Goal: Navigation & Orientation: Find specific page/section

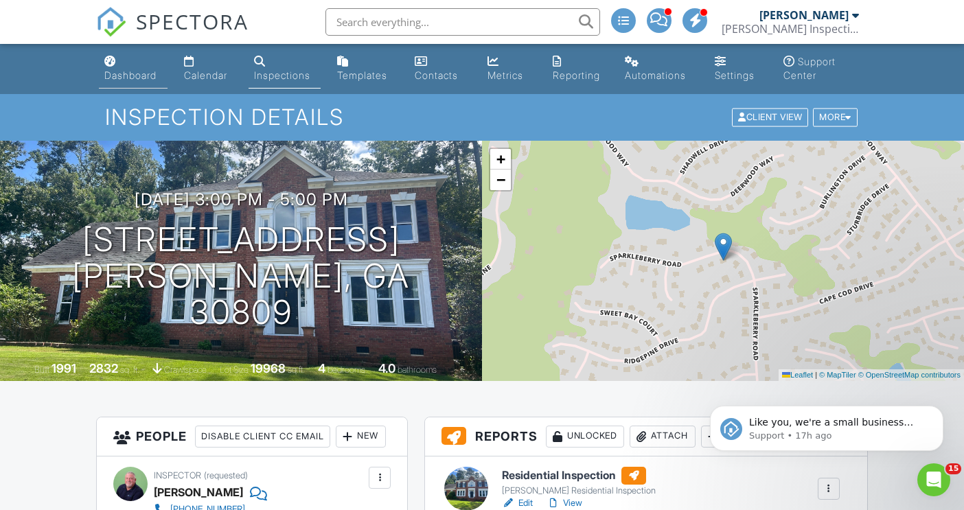
click at [122, 75] on div "Dashboard" at bounding box center [130, 75] width 52 height 12
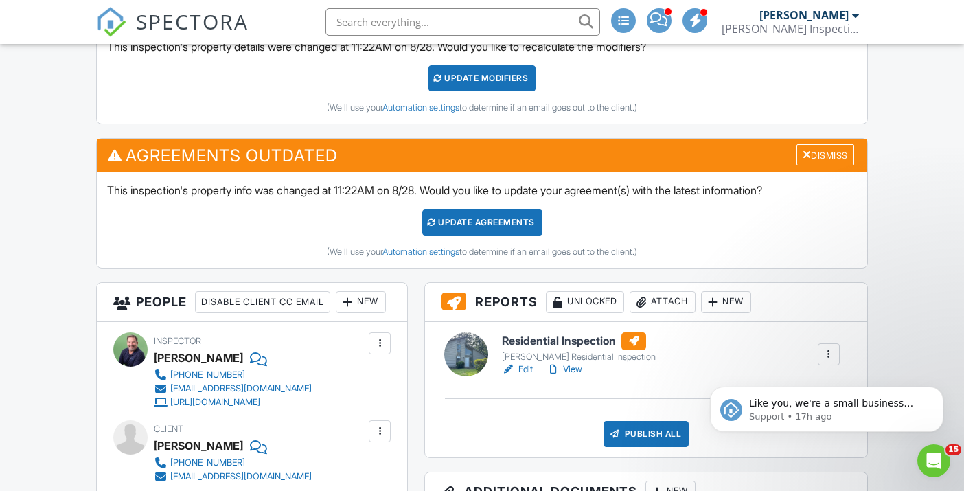
scroll to position [425, 0]
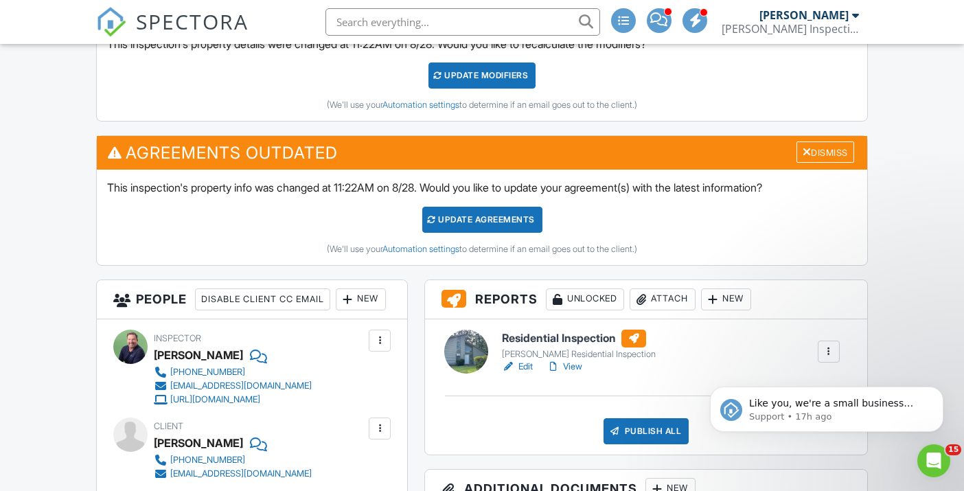
click at [571, 361] on link "View" at bounding box center [565, 367] width 36 height 14
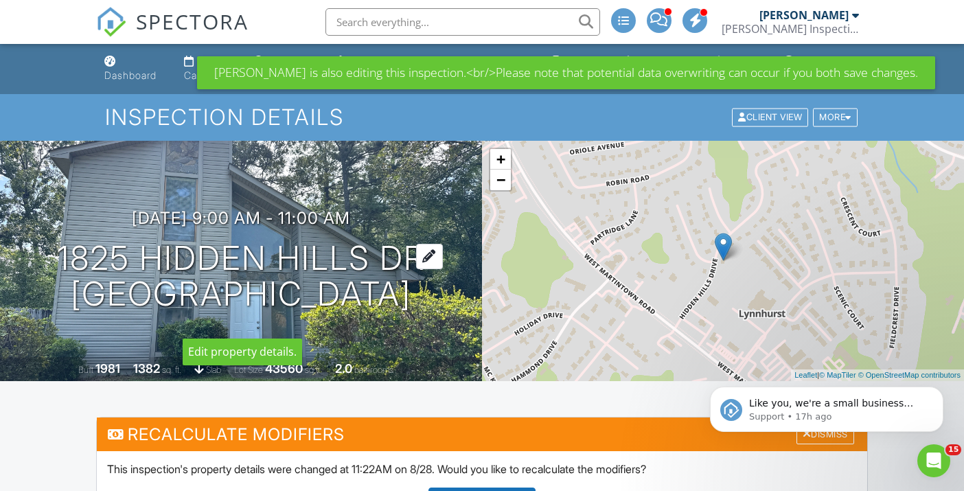
click at [282, 299] on h1 "1825 Hidden Hills Dr North Augusta, SC 29841" at bounding box center [241, 276] width 369 height 73
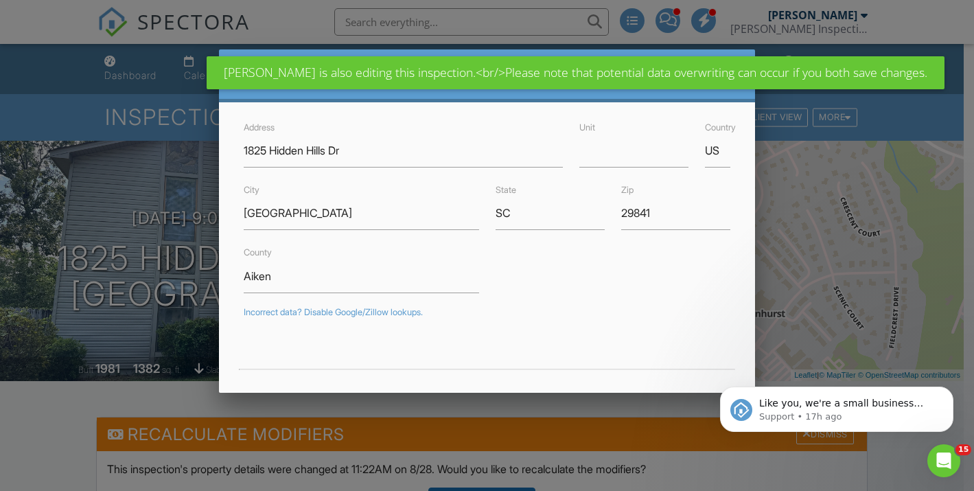
click at [141, 170] on div at bounding box center [487, 238] width 974 height 614
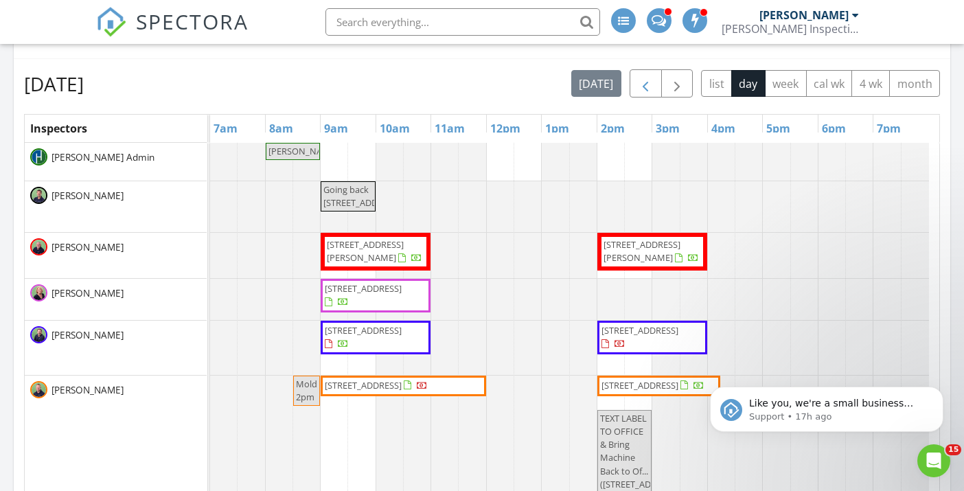
click at [642, 84] on span "button" at bounding box center [645, 84] width 16 height 16
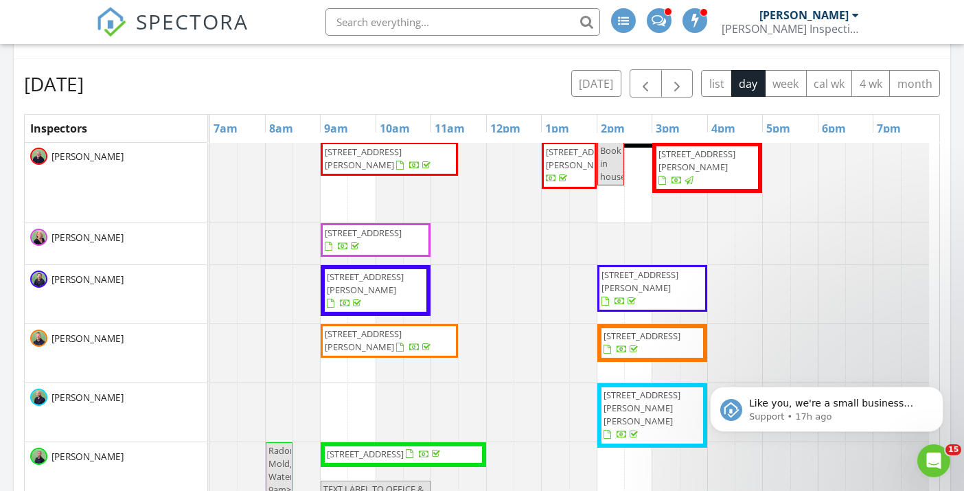
scroll to position [99, 0]
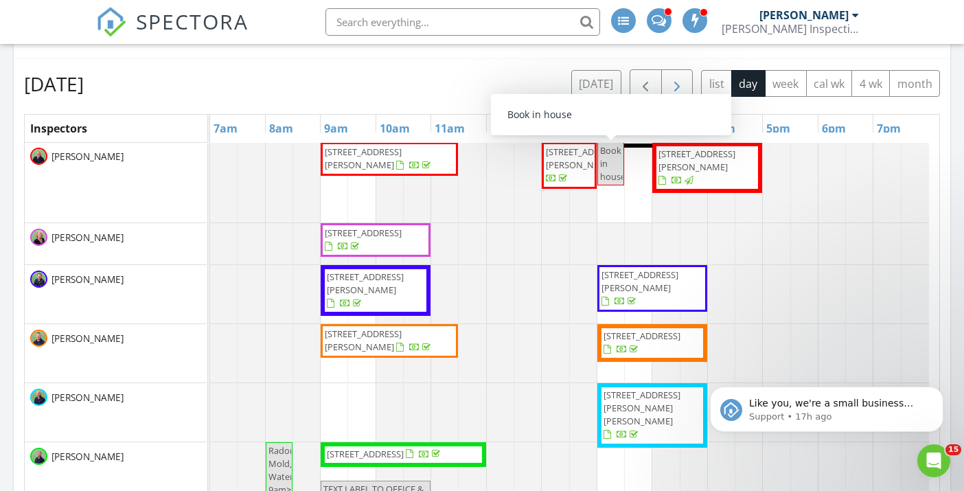
click at [674, 76] on span "button" at bounding box center [677, 84] width 16 height 16
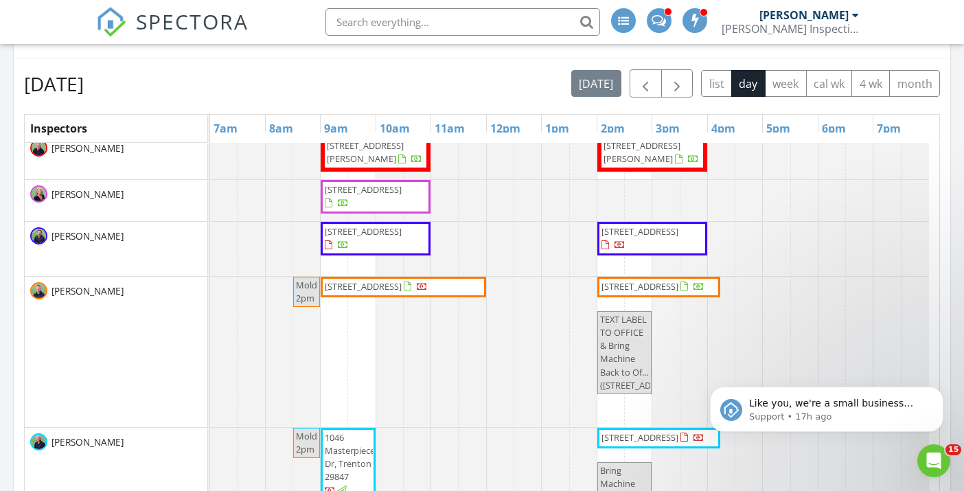
click at [369, 252] on span "[STREET_ADDRESS]" at bounding box center [375, 238] width 104 height 27
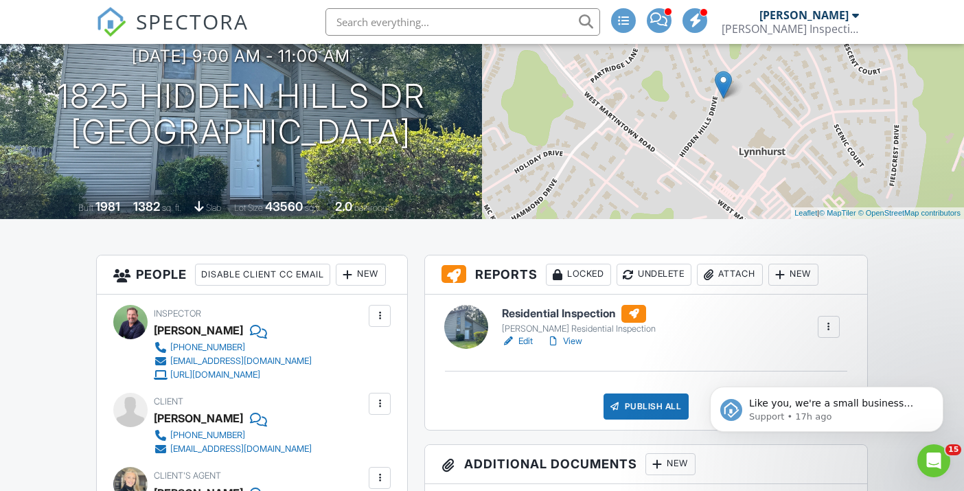
scroll to position [144, 0]
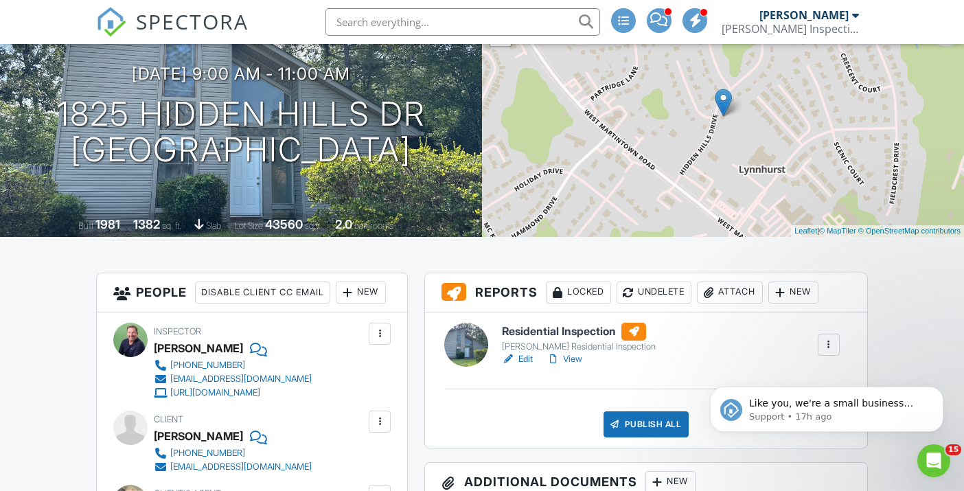
click at [575, 360] on link "View" at bounding box center [565, 359] width 36 height 14
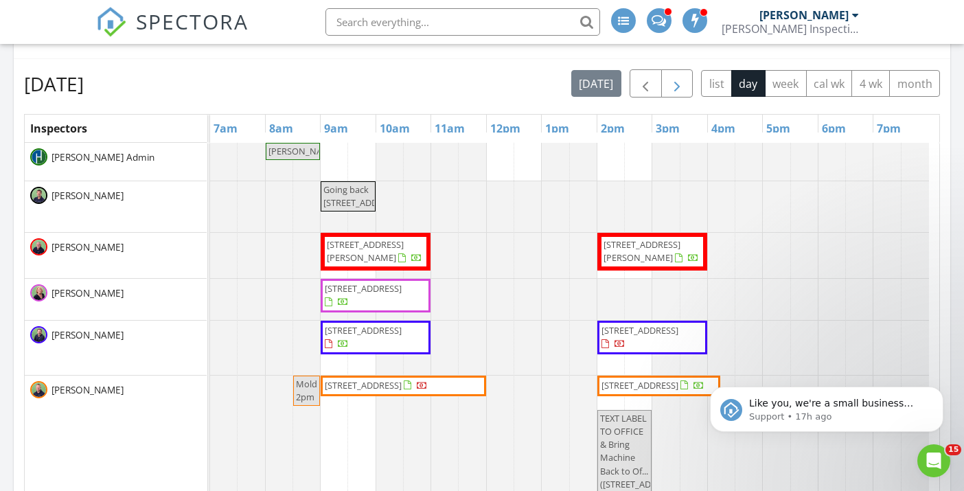
click at [682, 78] on span "button" at bounding box center [677, 84] width 16 height 16
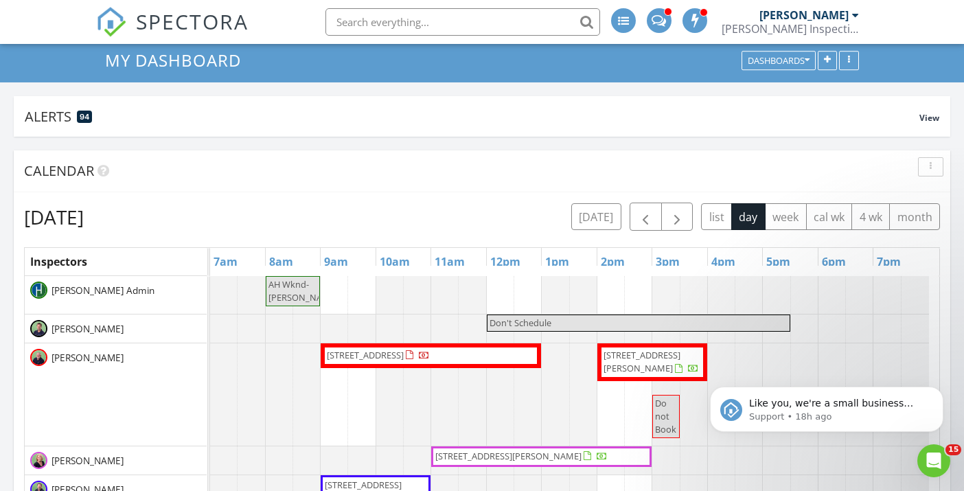
scroll to position [55, 0]
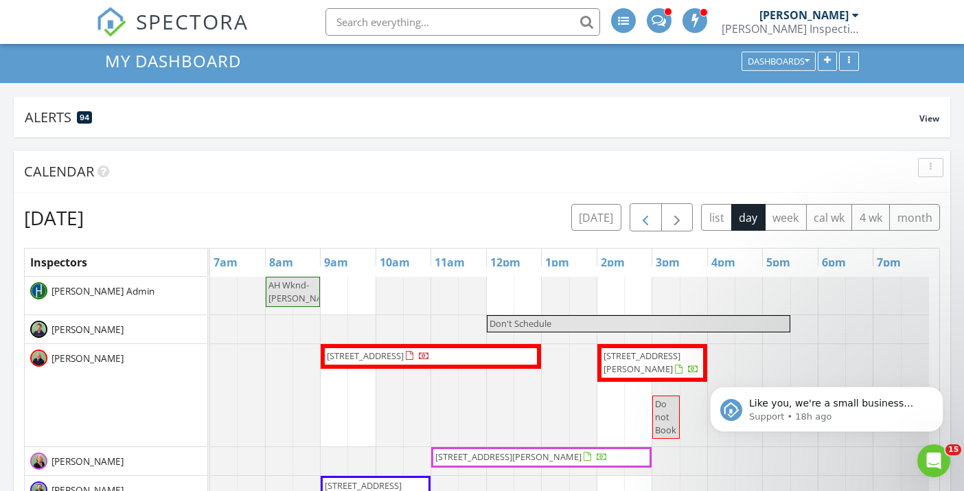
click at [648, 220] on span "button" at bounding box center [645, 217] width 16 height 16
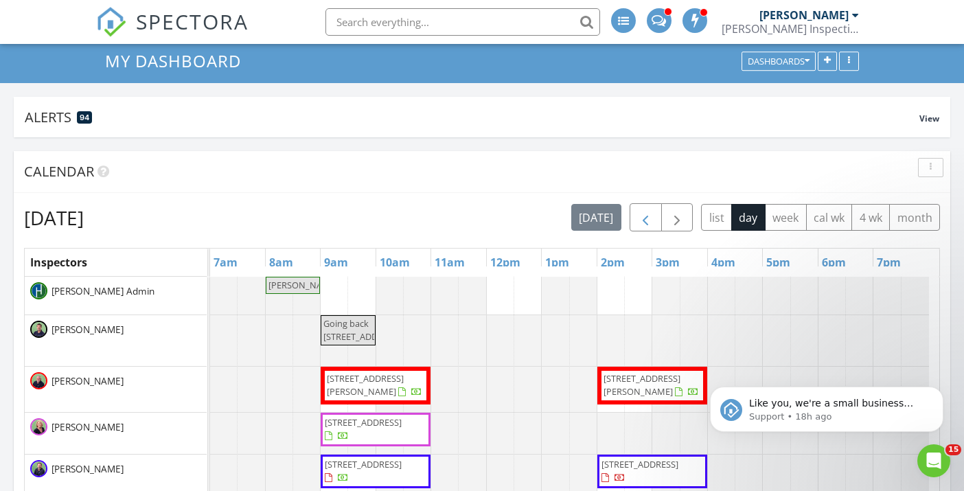
click at [648, 220] on span "button" at bounding box center [645, 217] width 16 height 16
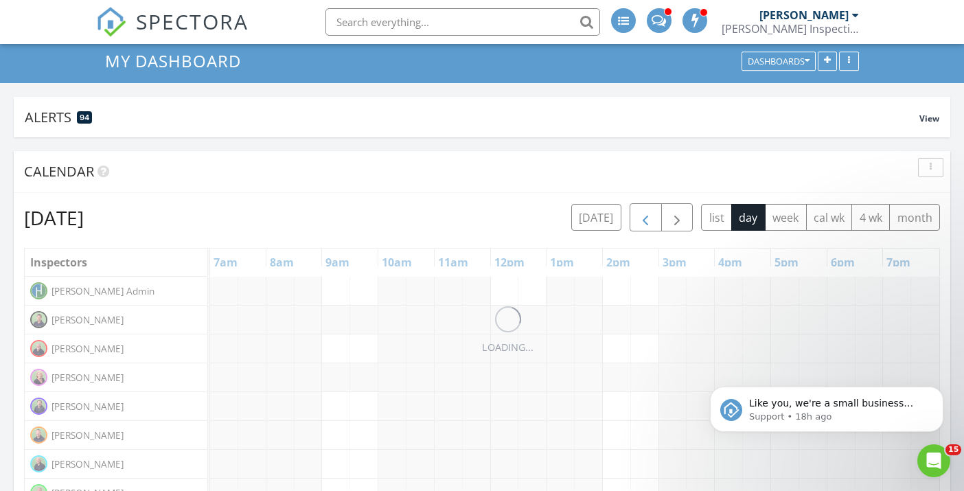
click at [648, 220] on span "button" at bounding box center [645, 217] width 16 height 16
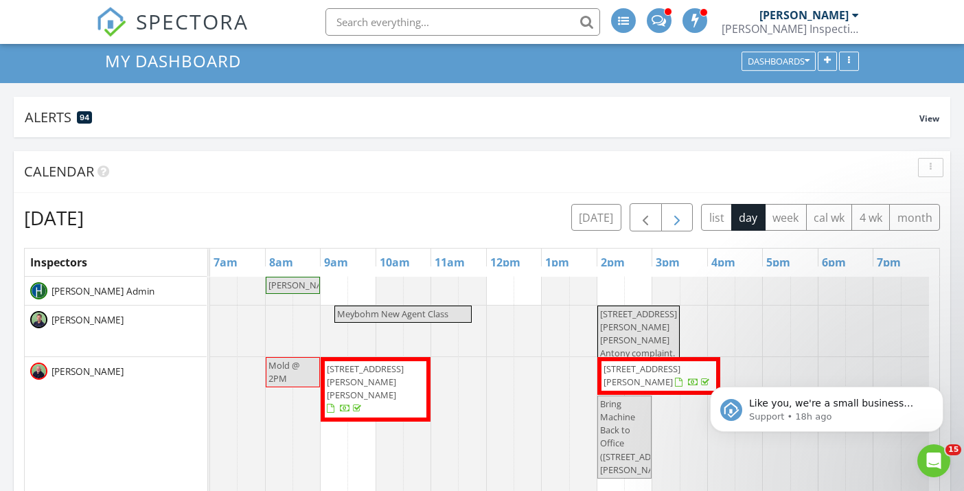
click at [678, 218] on span "button" at bounding box center [677, 217] width 16 height 16
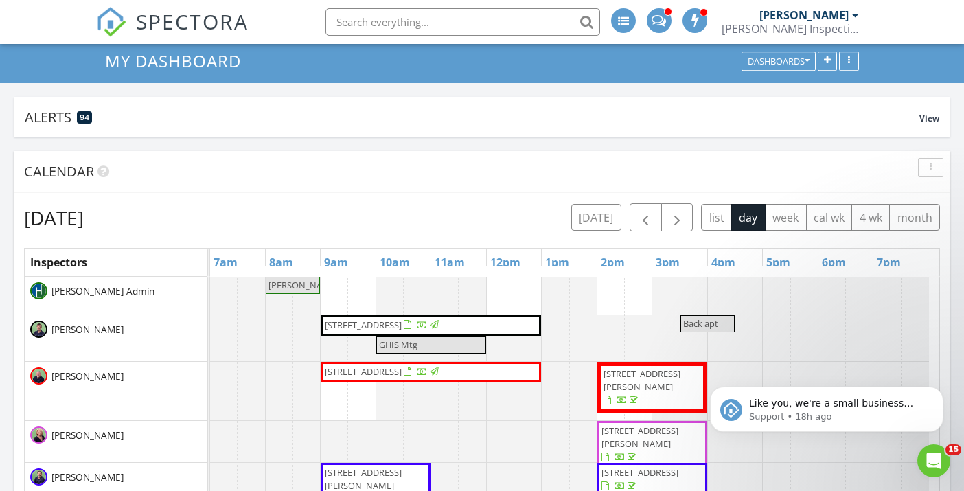
scroll to position [0, 0]
click at [512, 319] on span "3042 Eagle Dr, Augusta 30906" at bounding box center [430, 326] width 215 height 14
